Goal: Transaction & Acquisition: Book appointment/travel/reservation

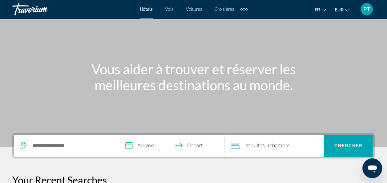
scroll to position [62, 0]
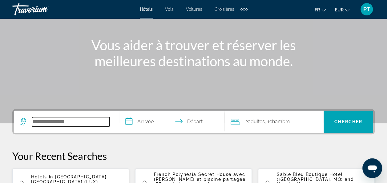
click at [68, 119] on input "Search widget" at bounding box center [71, 121] width 78 height 9
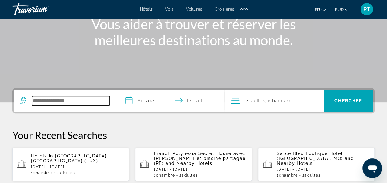
scroll to position [150, 0]
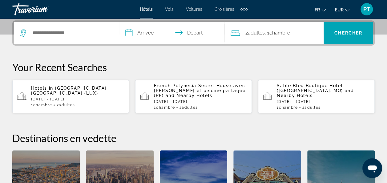
click at [145, 31] on input "**********" at bounding box center [173, 34] width 108 height 24
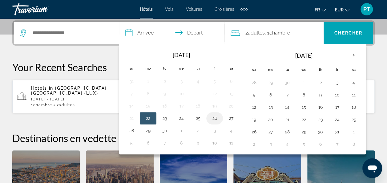
click at [213, 119] on button "26" at bounding box center [215, 118] width 10 height 9
click at [228, 118] on button "27" at bounding box center [231, 118] width 10 height 9
type input "**********"
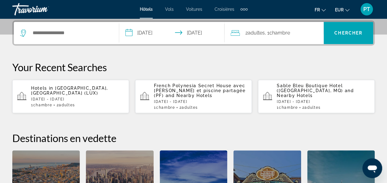
click at [75, 26] on div "Search widget" at bounding box center [66, 33] width 93 height 22
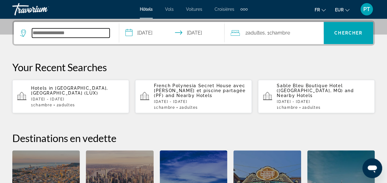
click at [69, 32] on input "Search widget" at bounding box center [71, 32] width 78 height 9
type input "*"
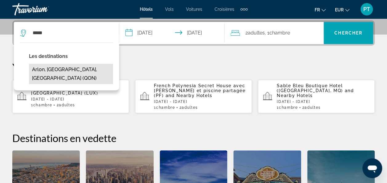
click at [59, 69] on button "Arlon, [GEOGRAPHIC_DATA], [GEOGRAPHIC_DATA] (QON)" at bounding box center [71, 74] width 84 height 20
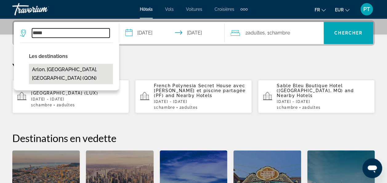
type input "**********"
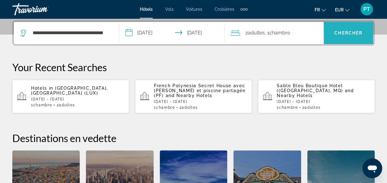
click at [342, 36] on span "Search widget" at bounding box center [349, 33] width 50 height 15
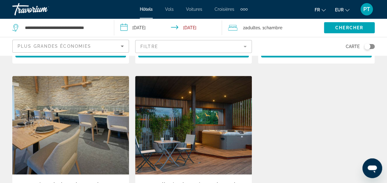
scroll to position [548, 0]
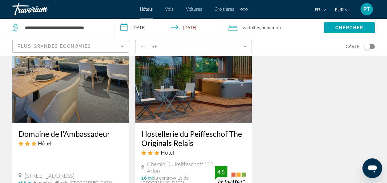
click at [164, 129] on h3 "Hostellerie du Peiffeschof The Originals Relais" at bounding box center [193, 138] width 104 height 18
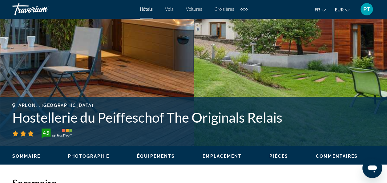
scroll to position [255, 0]
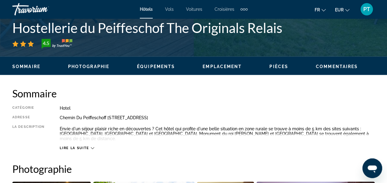
click at [77, 149] on span "Lire la suite" at bounding box center [74, 148] width 29 height 4
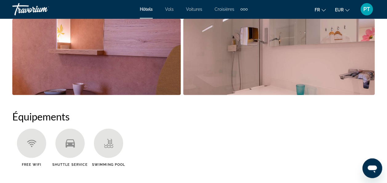
scroll to position [492, 0]
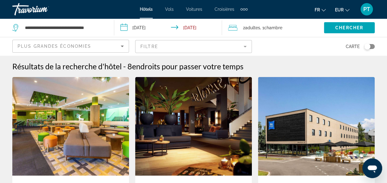
click at [222, 52] on mat-form-field "Filtre" at bounding box center [193, 46] width 117 height 13
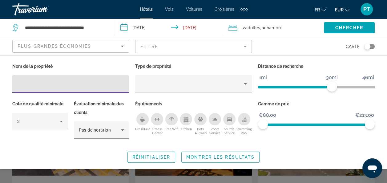
click at [242, 121] on div "Swimming Pool" at bounding box center [244, 119] width 12 height 12
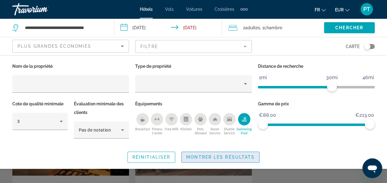
click at [216, 157] on span "Montrer les résultats" at bounding box center [220, 157] width 68 height 5
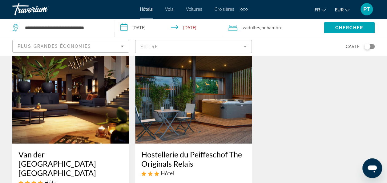
scroll to position [65, 0]
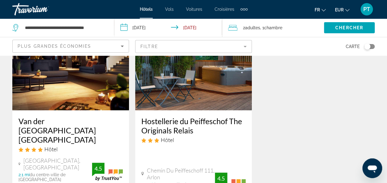
click at [65, 132] on h3 "Van der [GEOGRAPHIC_DATA] [GEOGRAPHIC_DATA]" at bounding box center [70, 130] width 104 height 28
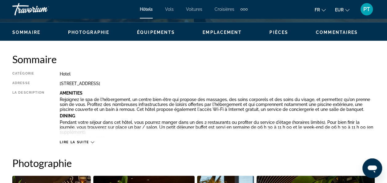
scroll to position [344, 0]
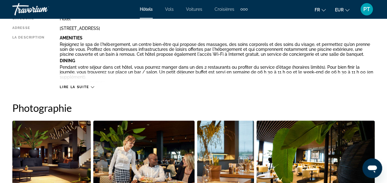
click at [76, 85] on span "Lire la suite" at bounding box center [74, 87] width 29 height 4
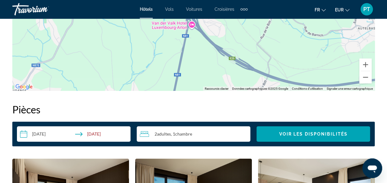
scroll to position [1040, 0]
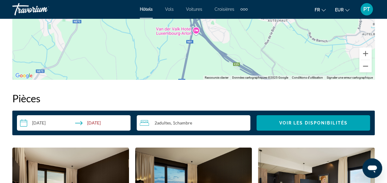
drag, startPoint x: 238, startPoint y: 50, endPoint x: 248, endPoint y: 88, distance: 39.2
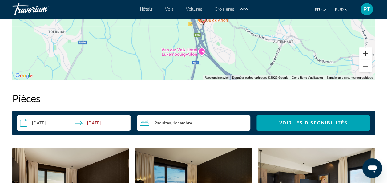
click at [366, 54] on button "Zoom avant" at bounding box center [366, 53] width 12 height 12
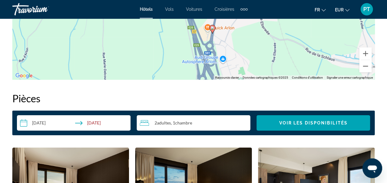
drag, startPoint x: 246, startPoint y: 51, endPoint x: 244, endPoint y: 7, distance: 44.4
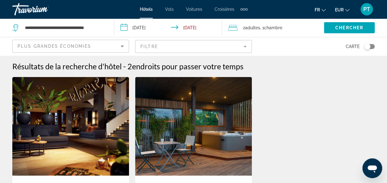
click at [194, 127] on img "Main content" at bounding box center [193, 126] width 117 height 99
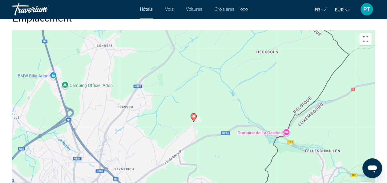
scroll to position [763, 0]
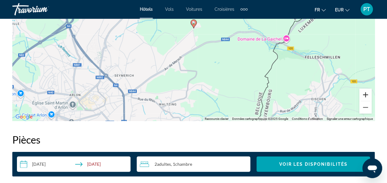
click at [365, 96] on button "Zoom avant" at bounding box center [366, 95] width 12 height 12
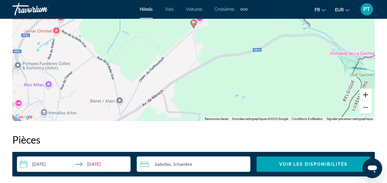
click at [365, 96] on button "Zoom avant" at bounding box center [366, 95] width 12 height 12
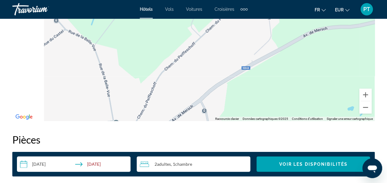
drag, startPoint x: 203, startPoint y: 92, endPoint x: 284, endPoint y: 31, distance: 101.6
click at [284, 31] on div "Pour activer le glissement avec le clavier, appuyez sur Alt+Entrée. Une fois ce…" at bounding box center [193, 28] width 363 height 185
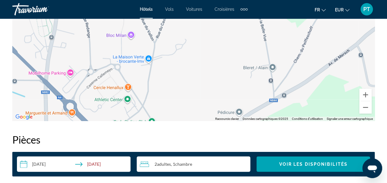
drag, startPoint x: 187, startPoint y: 88, endPoint x: 292, endPoint y: 65, distance: 107.3
click at [300, 66] on div "Pour activer le glissement avec le clavier, appuyez sur Alt+Entrée. Une fois ce…" at bounding box center [193, 28] width 363 height 185
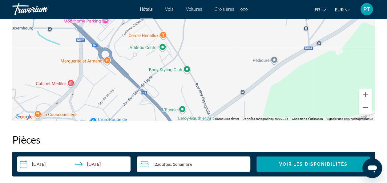
drag, startPoint x: 219, startPoint y: 94, endPoint x: 222, endPoint y: 45, distance: 48.4
click at [222, 54] on div "Pour activer le glissement avec le clavier, appuyez sur Alt+Entrée. Une fois ce…" at bounding box center [193, 28] width 363 height 185
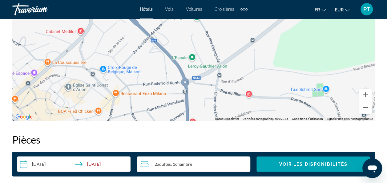
drag, startPoint x: 272, startPoint y: 79, endPoint x: 280, endPoint y: 55, distance: 25.4
click at [280, 55] on div "Main content" at bounding box center [193, 28] width 363 height 185
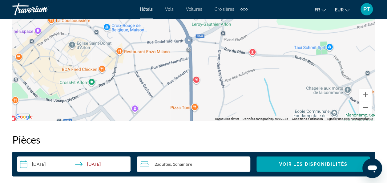
drag, startPoint x: 235, startPoint y: 111, endPoint x: 236, endPoint y: 71, distance: 40.4
click at [236, 71] on div "Main content" at bounding box center [193, 28] width 363 height 185
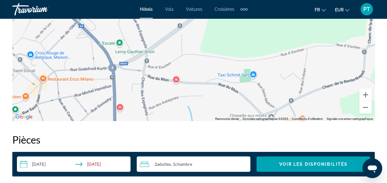
drag, startPoint x: 294, startPoint y: 70, endPoint x: 209, endPoint y: 103, distance: 90.9
click at [209, 103] on div "Main content" at bounding box center [193, 28] width 363 height 185
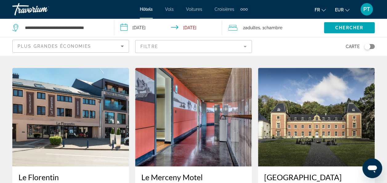
scroll to position [330, 0]
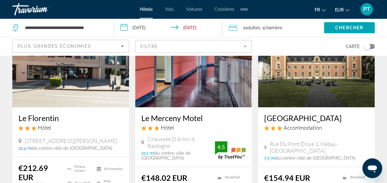
click at [69, 124] on div "Hôtel" at bounding box center [70, 127] width 104 height 7
click at [42, 137] on span "[STREET_ADDRESS][PERSON_NAME]" at bounding box center [71, 140] width 93 height 7
click at [37, 113] on h3 "Le Florentin" at bounding box center [70, 117] width 104 height 9
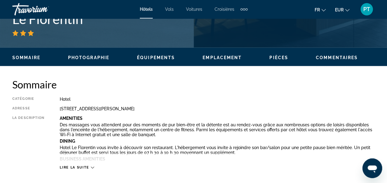
scroll to position [317, 0]
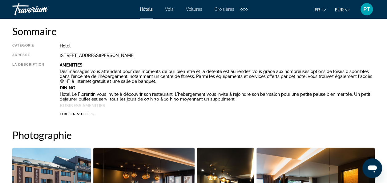
click at [80, 114] on span "Lire la suite" at bounding box center [74, 114] width 29 height 4
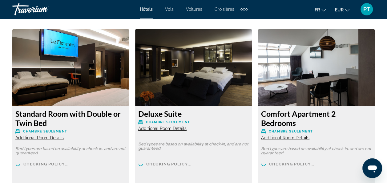
scroll to position [1185, 0]
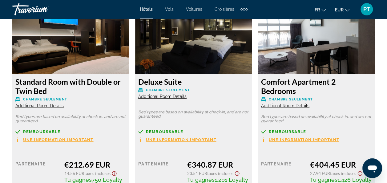
click at [194, 137] on button "Une information important" at bounding box center [177, 139] width 78 height 5
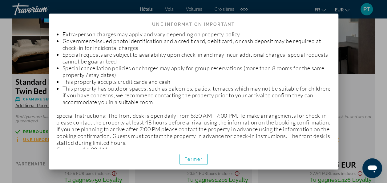
scroll to position [0, 0]
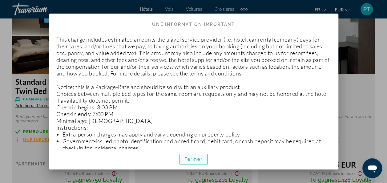
click at [203, 163] on span "button" at bounding box center [194, 159] width 28 height 15
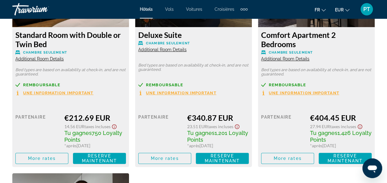
scroll to position [1219, 0]
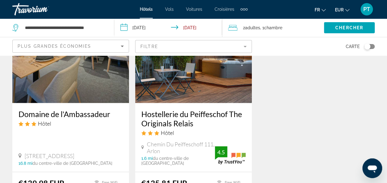
scroll to position [569, 0]
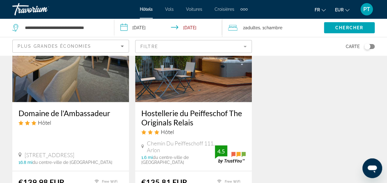
click at [163, 108] on h3 "Hostellerie du Peiffeschof The Originals Relais" at bounding box center [193, 117] width 104 height 18
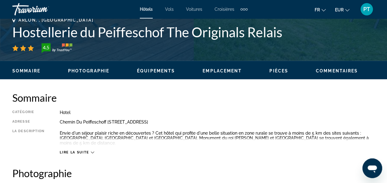
scroll to position [256, 0]
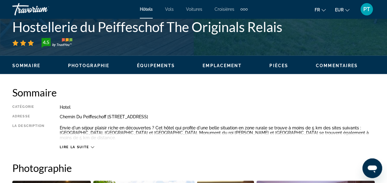
click at [89, 147] on span "Lire la suite" at bounding box center [74, 147] width 29 height 4
click at [103, 58] on div "Sommaire Photographie Équipements Emplacement Pièces Commentaires Voir les disp…" at bounding box center [193, 64] width 387 height 19
click at [94, 67] on span "Photographie" at bounding box center [88, 65] width 41 height 5
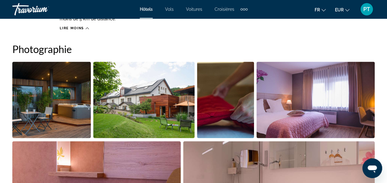
scroll to position [381, 0]
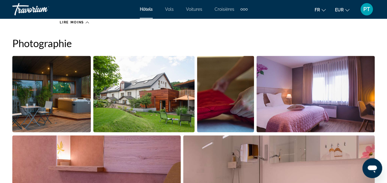
click at [66, 87] on img "Open full-screen image slider" at bounding box center [51, 94] width 79 height 76
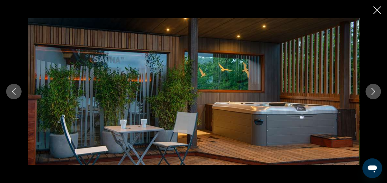
click at [379, 92] on button "Next image" at bounding box center [373, 91] width 15 height 15
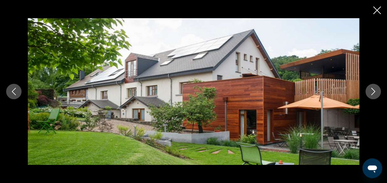
click at [379, 92] on button "Next image" at bounding box center [373, 91] width 15 height 15
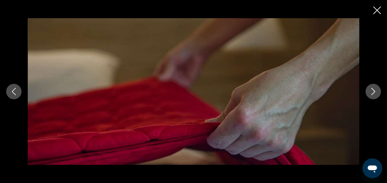
click at [379, 92] on button "Next image" at bounding box center [373, 91] width 15 height 15
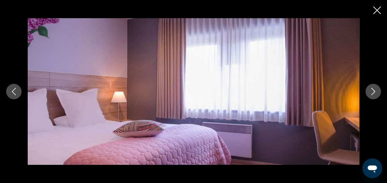
click at [379, 92] on button "Next image" at bounding box center [373, 91] width 15 height 15
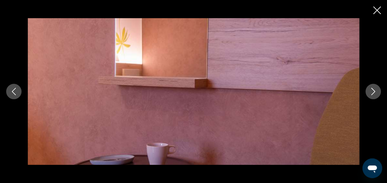
click at [379, 92] on button "Next image" at bounding box center [373, 91] width 15 height 15
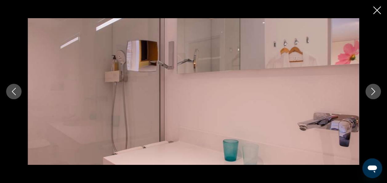
click at [379, 92] on button "Next image" at bounding box center [373, 91] width 15 height 15
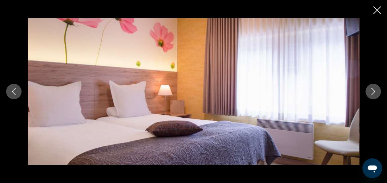
click at [379, 92] on button "Next image" at bounding box center [373, 91] width 15 height 15
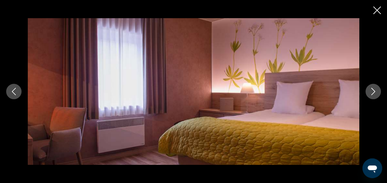
click at [379, 92] on button "Next image" at bounding box center [373, 91] width 15 height 15
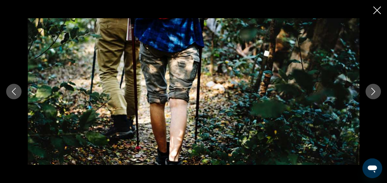
click at [379, 92] on button "Next image" at bounding box center [373, 91] width 15 height 15
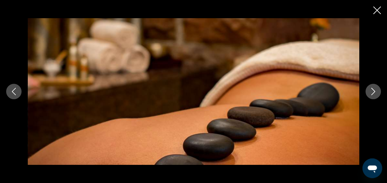
click at [379, 92] on button "Next image" at bounding box center [373, 91] width 15 height 15
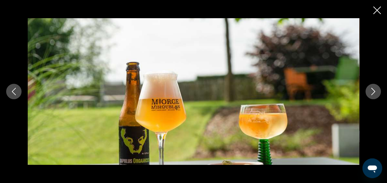
click at [379, 92] on button "Next image" at bounding box center [373, 91] width 15 height 15
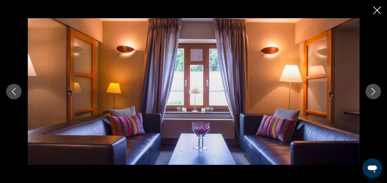
click at [379, 92] on button "Next image" at bounding box center [373, 91] width 15 height 15
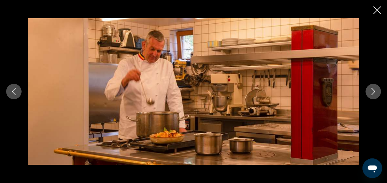
click at [379, 92] on button "Next image" at bounding box center [373, 91] width 15 height 15
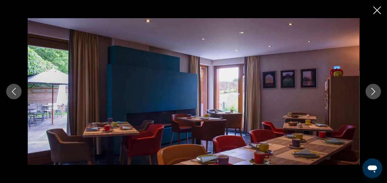
click at [379, 92] on button "Next image" at bounding box center [373, 91] width 15 height 15
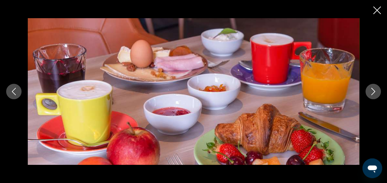
click at [379, 92] on button "Next image" at bounding box center [373, 91] width 15 height 15
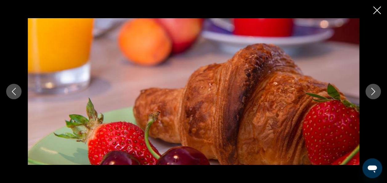
click at [379, 92] on button "Next image" at bounding box center [373, 91] width 15 height 15
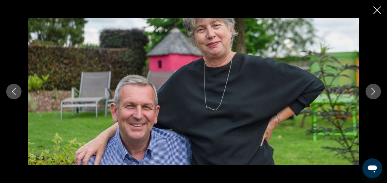
click at [377, 12] on icon "Close slideshow" at bounding box center [377, 10] width 8 height 8
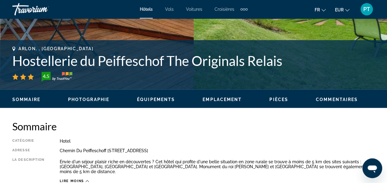
scroll to position [142, 0]
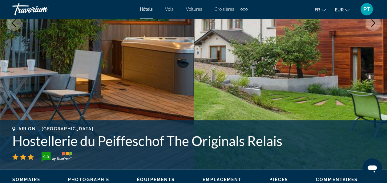
click at [151, 179] on span "Équipements" at bounding box center [156, 179] width 38 height 5
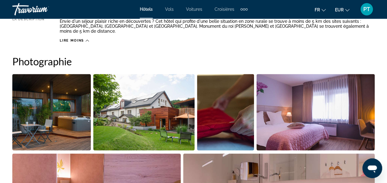
scroll to position [225, 0]
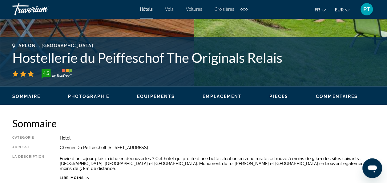
click at [215, 89] on div "Sommaire Photographie Équipements Emplacement Pièces Commentaires Voir les disp…" at bounding box center [193, 95] width 387 height 19
click at [215, 92] on ul "Sommaire Photographie Équipements Emplacement Pièces Commentaires Voir les disp…" at bounding box center [193, 95] width 363 height 7
click at [215, 93] on ul "Sommaire Photographie Équipements Emplacement Pièces Commentaires Voir les disp…" at bounding box center [193, 95] width 363 height 7
click at [215, 97] on span "Emplacement" at bounding box center [222, 96] width 39 height 5
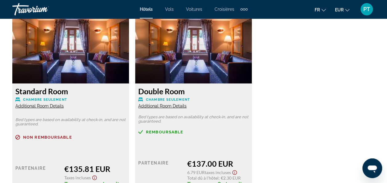
scroll to position [949, 0]
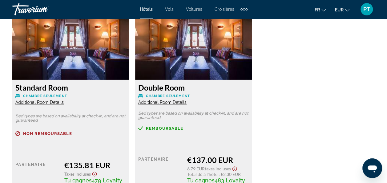
click at [168, 100] on span "Additional Room Details" at bounding box center [162, 102] width 48 height 5
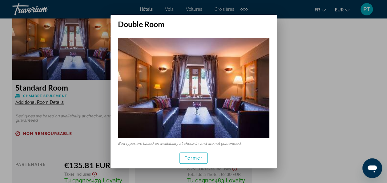
scroll to position [4, 0]
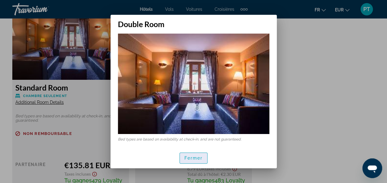
drag, startPoint x: 187, startPoint y: 154, endPoint x: 190, endPoint y: 158, distance: 5.2
click at [190, 158] on button "Fermer" at bounding box center [194, 158] width 28 height 11
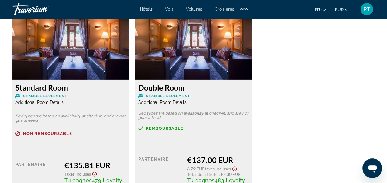
click at [190, 158] on div "€137.00 EUR" at bounding box center [218, 159] width 62 height 9
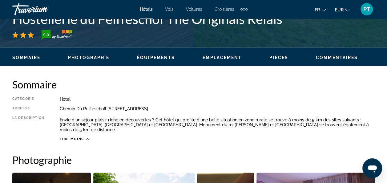
scroll to position [212, 0]
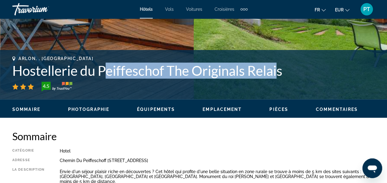
drag, startPoint x: 280, startPoint y: 70, endPoint x: 105, endPoint y: 71, distance: 175.0
click at [105, 71] on h1 "Hostellerie du Peiffeschof The Originals Relais" at bounding box center [193, 71] width 363 height 16
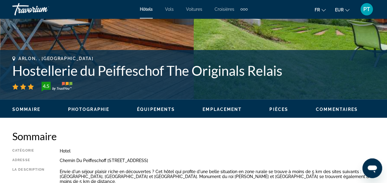
click at [287, 79] on div "Arlon, , [GEOGRAPHIC_DATA] Hostellerie du Peiffeschof The Originals Relais 4.5" at bounding box center [193, 73] width 363 height 35
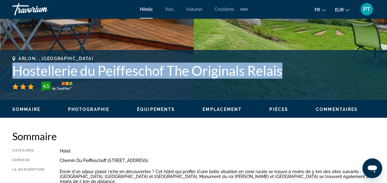
drag, startPoint x: 289, startPoint y: 72, endPoint x: 3, endPoint y: 66, distance: 285.7
click at [3, 66] on div "Arlon, , [GEOGRAPHIC_DATA] Hostellerie du Peiffeschof The Originals Relais 4.5 …" at bounding box center [193, 74] width 387 height 37
copy h1 "Hostellerie du Peiffeschof The Originals Relais"
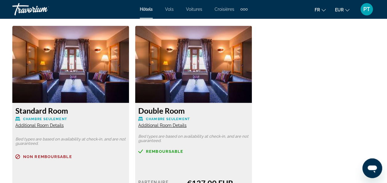
scroll to position [964, 0]
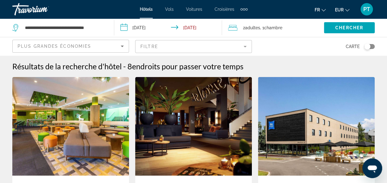
click at [107, 29] on div "**********" at bounding box center [60, 27] width 96 height 18
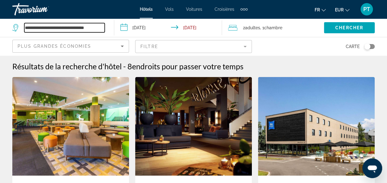
click at [94, 26] on input "**********" at bounding box center [64, 27] width 80 height 9
paste input "Search widget"
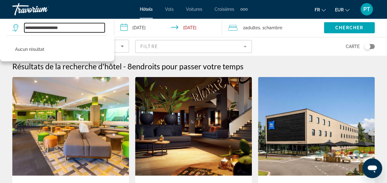
drag, startPoint x: 83, startPoint y: 28, endPoint x: 20, endPoint y: 26, distance: 63.2
click at [20, 26] on div "**********" at bounding box center [58, 27] width 92 height 9
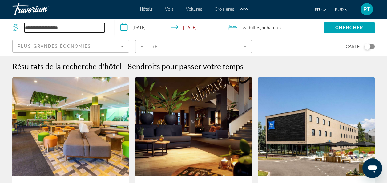
click at [51, 29] on input "**********" at bounding box center [64, 27] width 80 height 9
click at [25, 26] on input "**********" at bounding box center [64, 27] width 80 height 9
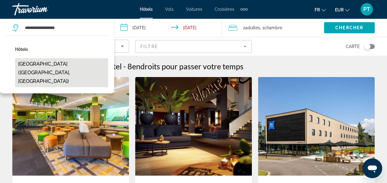
click at [79, 64] on button "[GEOGRAPHIC_DATA] ([GEOGRAPHIC_DATA], [GEOGRAPHIC_DATA])" at bounding box center [61, 72] width 93 height 29
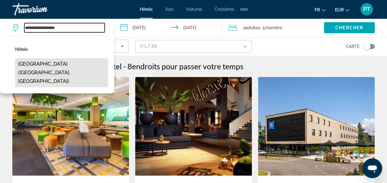
type input "**********"
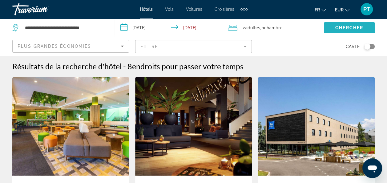
click at [352, 29] on span "Chercher" at bounding box center [350, 27] width 28 height 5
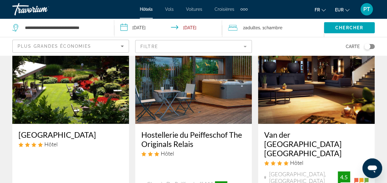
scroll to position [61, 0]
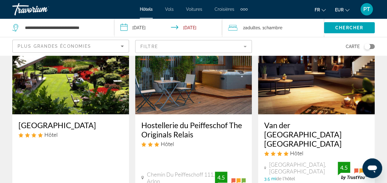
click at [57, 125] on h3 "[GEOGRAPHIC_DATA]" at bounding box center [70, 124] width 104 height 9
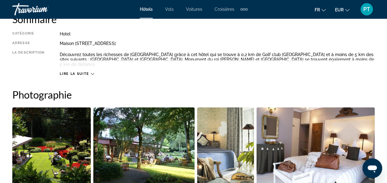
scroll to position [348, 0]
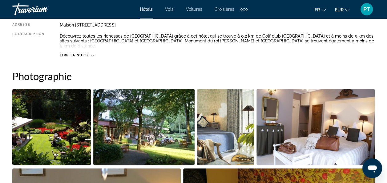
click at [77, 106] on img "Open full-screen image slider" at bounding box center [51, 127] width 79 height 76
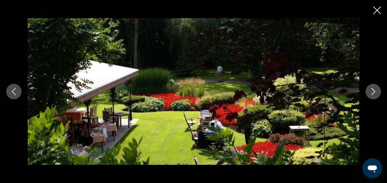
click at [368, 91] on button "Next image" at bounding box center [373, 91] width 15 height 15
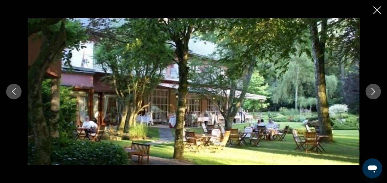
click at [368, 91] on button "Next image" at bounding box center [373, 91] width 15 height 15
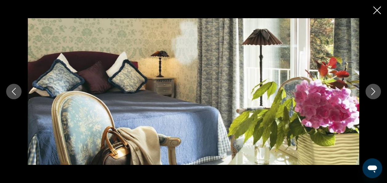
click at [368, 91] on button "Next image" at bounding box center [373, 91] width 15 height 15
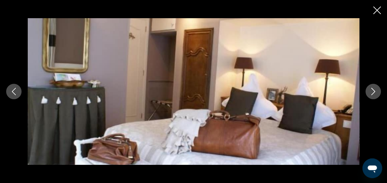
click at [368, 91] on button "Next image" at bounding box center [373, 91] width 15 height 15
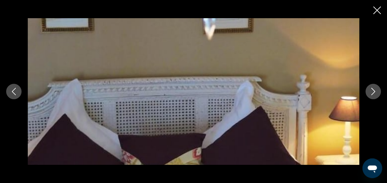
click at [368, 91] on button "Next image" at bounding box center [373, 91] width 15 height 15
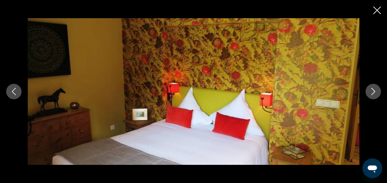
click at [368, 91] on button "Next image" at bounding box center [373, 91] width 15 height 15
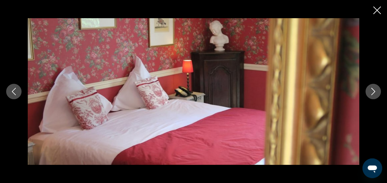
click at [368, 91] on button "Next image" at bounding box center [373, 91] width 15 height 15
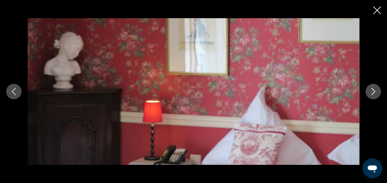
click at [368, 91] on button "Next image" at bounding box center [373, 91] width 15 height 15
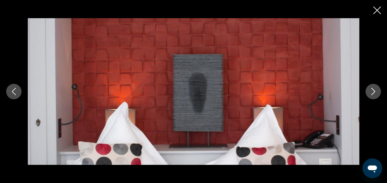
click at [368, 91] on button "Next image" at bounding box center [373, 91] width 15 height 15
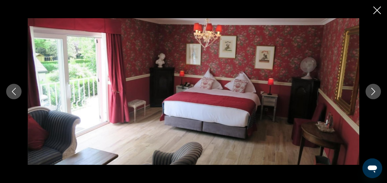
click at [368, 91] on button "Next image" at bounding box center [373, 91] width 15 height 15
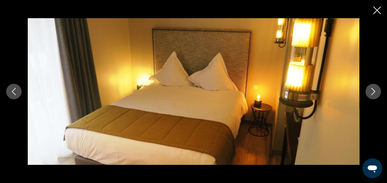
click at [368, 91] on button "Next image" at bounding box center [373, 91] width 15 height 15
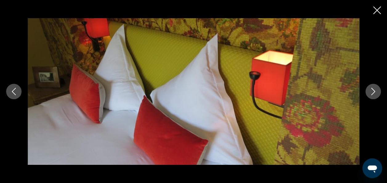
click at [368, 91] on button "Next image" at bounding box center [373, 91] width 15 height 15
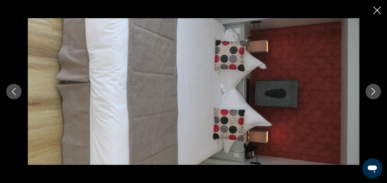
click at [368, 91] on button "Next image" at bounding box center [373, 91] width 15 height 15
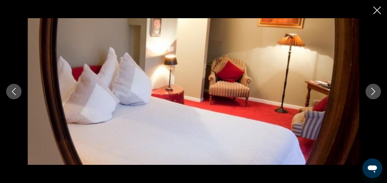
click at [368, 91] on button "Next image" at bounding box center [373, 91] width 15 height 15
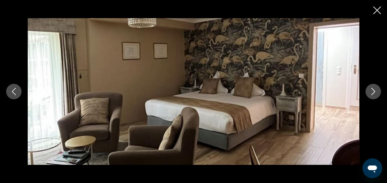
click at [368, 91] on button "Next image" at bounding box center [373, 91] width 15 height 15
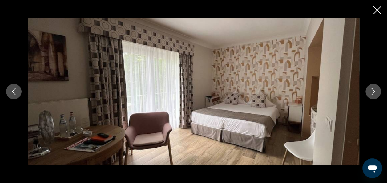
click at [368, 91] on button "Next image" at bounding box center [373, 91] width 15 height 15
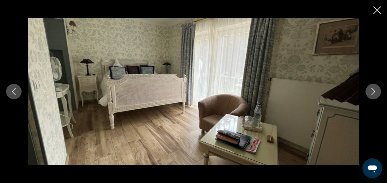
click at [368, 91] on button "Next image" at bounding box center [373, 91] width 15 height 15
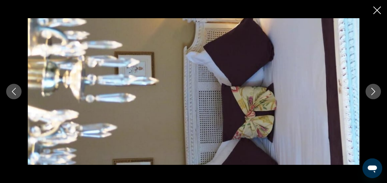
click at [368, 91] on button "Next image" at bounding box center [373, 91] width 15 height 15
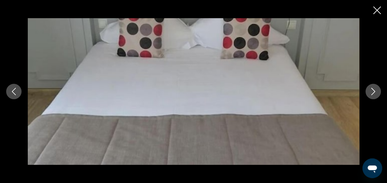
click at [368, 91] on button "Next image" at bounding box center [373, 91] width 15 height 15
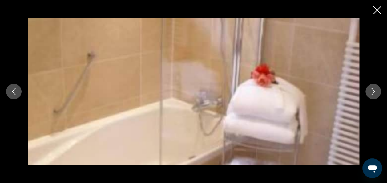
click at [377, 8] on icon "Close slideshow" at bounding box center [377, 10] width 8 height 8
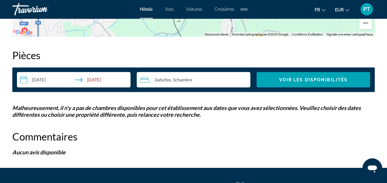
scroll to position [849, 0]
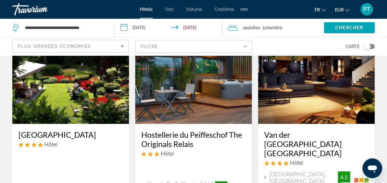
scroll to position [86, 0]
